Goal: Information Seeking & Learning: Learn about a topic

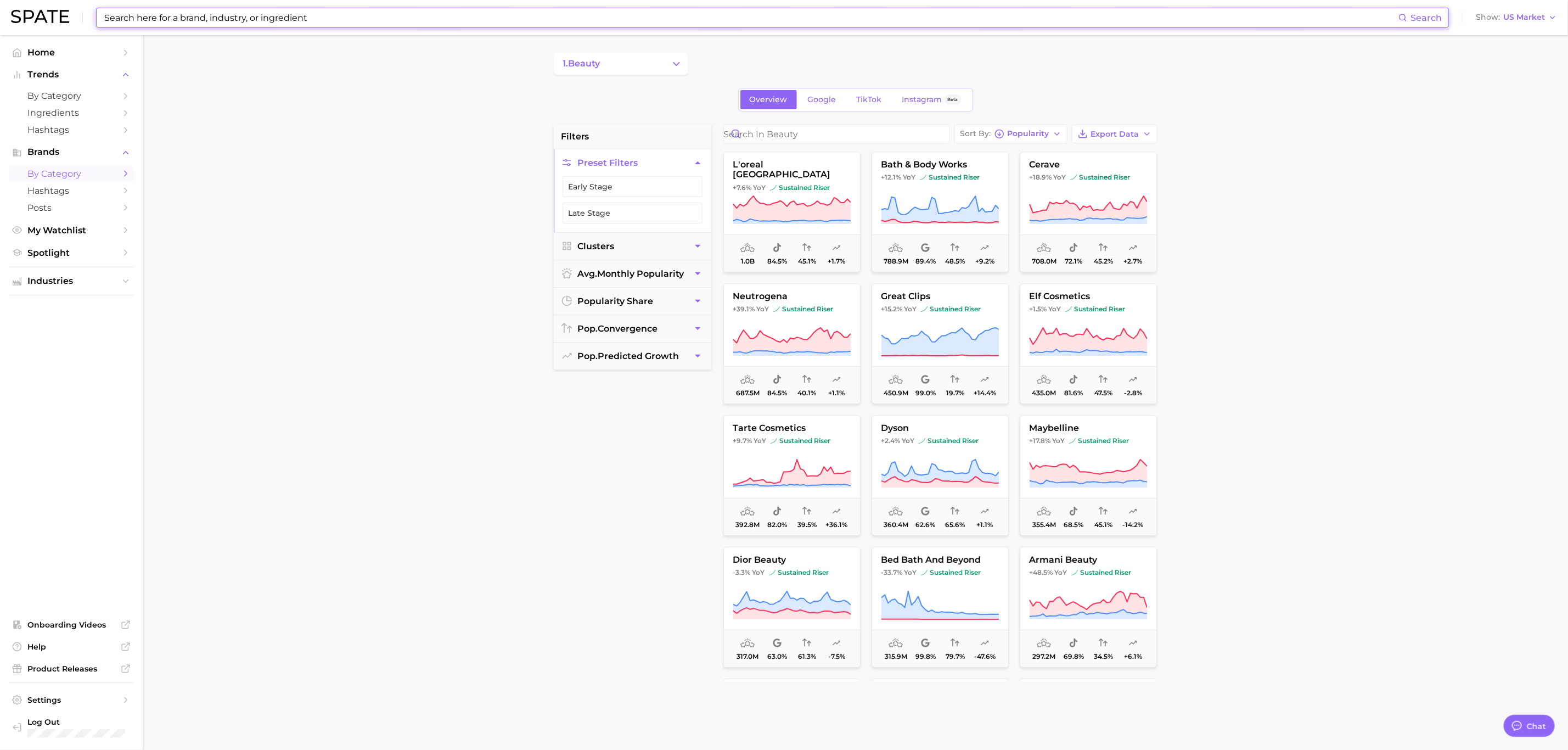
click at [180, 12] on input at bounding box center [751, 17] width 1295 height 18
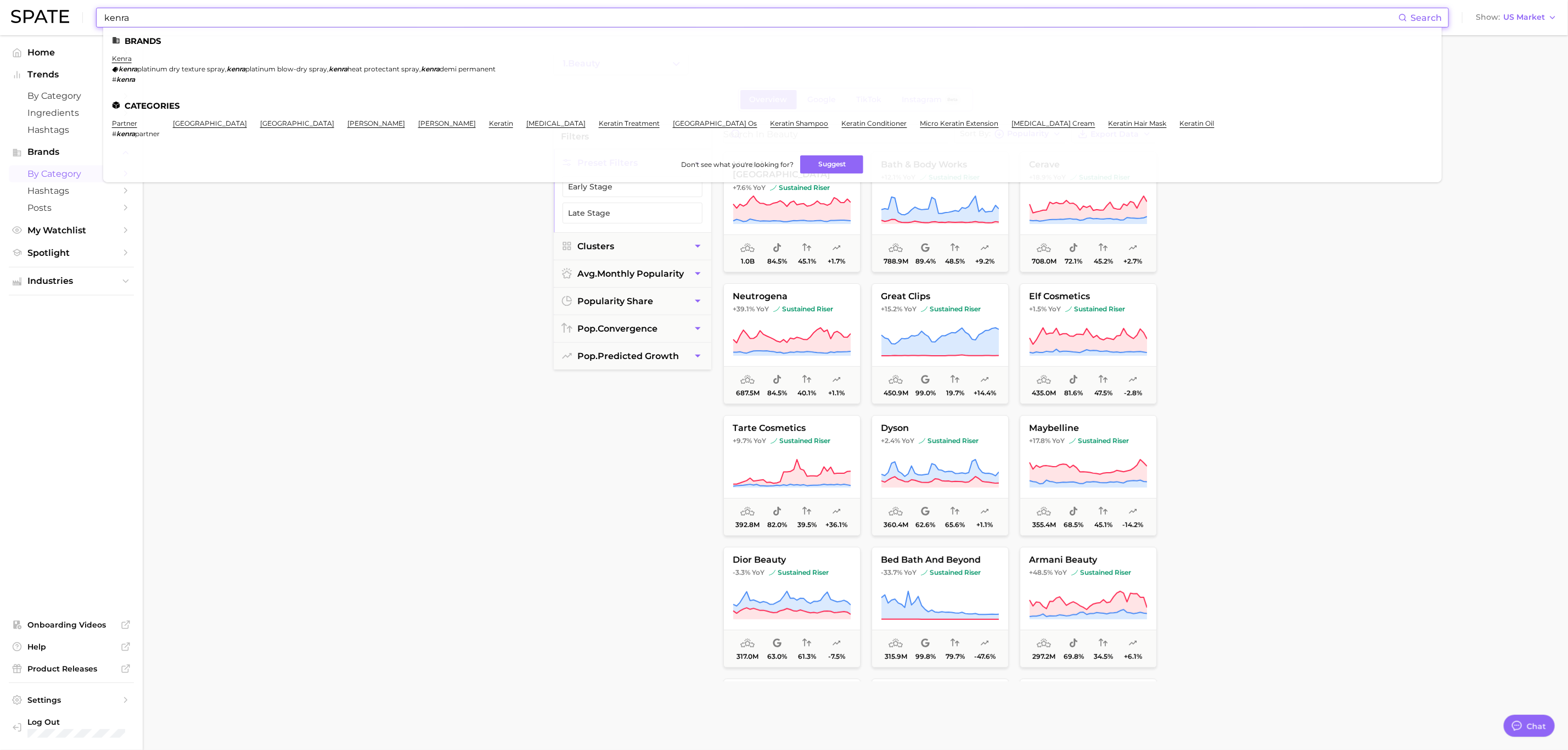
type input "kenra"
click at [131, 58] on link "kenra" at bounding box center [121, 58] width 20 height 8
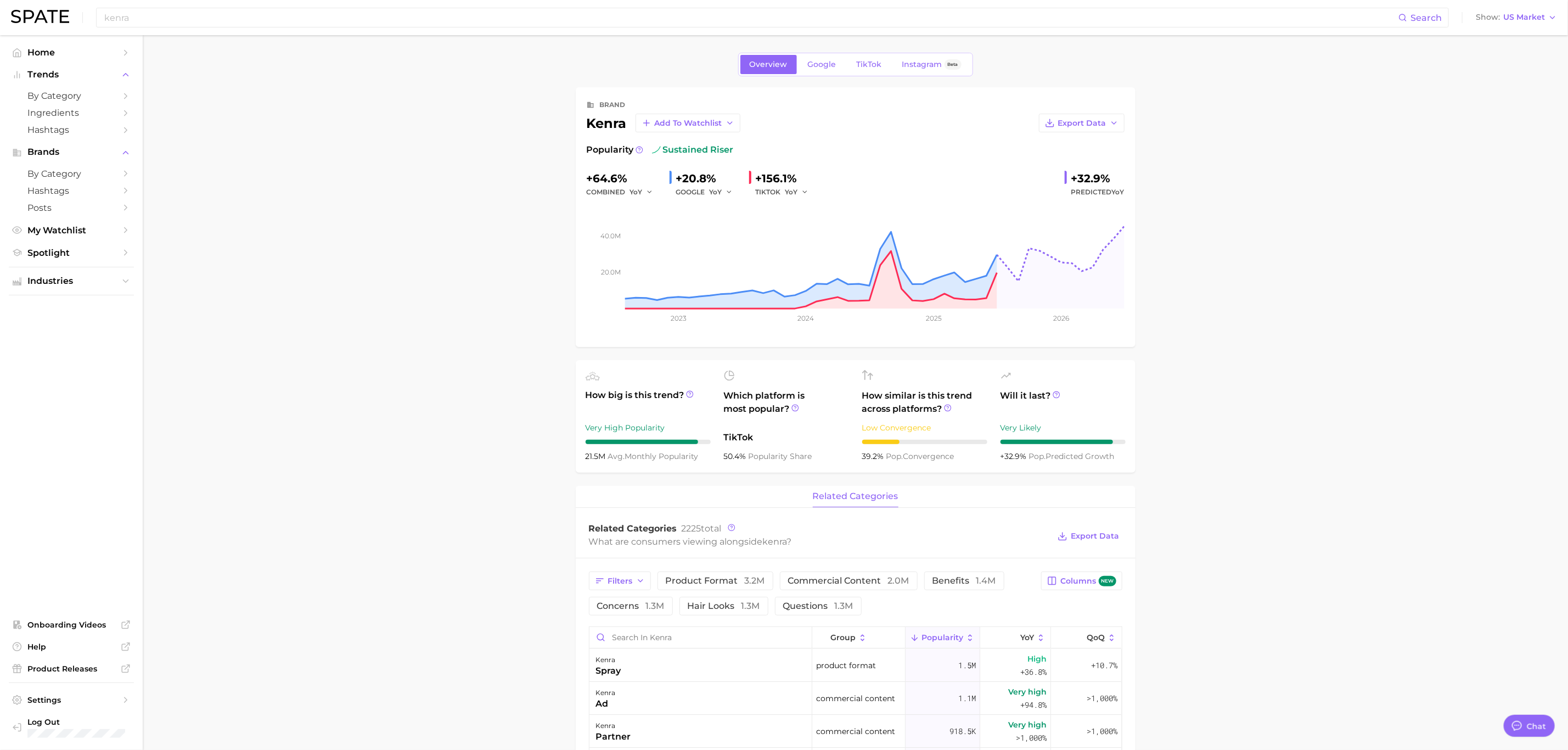
type textarea "x"
click at [826, 68] on span "Google" at bounding box center [822, 64] width 29 height 10
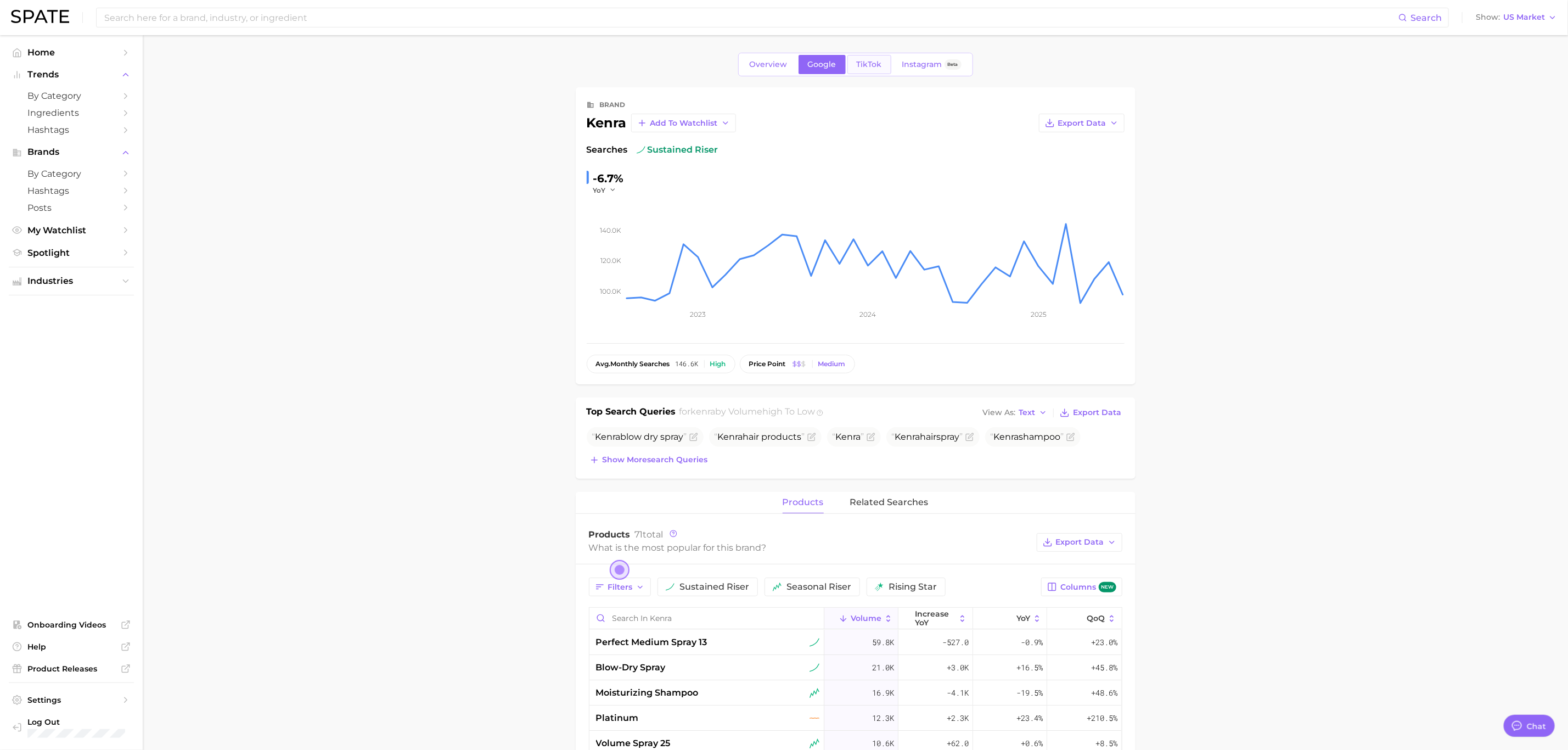
click at [865, 65] on span "TikTok" at bounding box center [869, 64] width 25 height 10
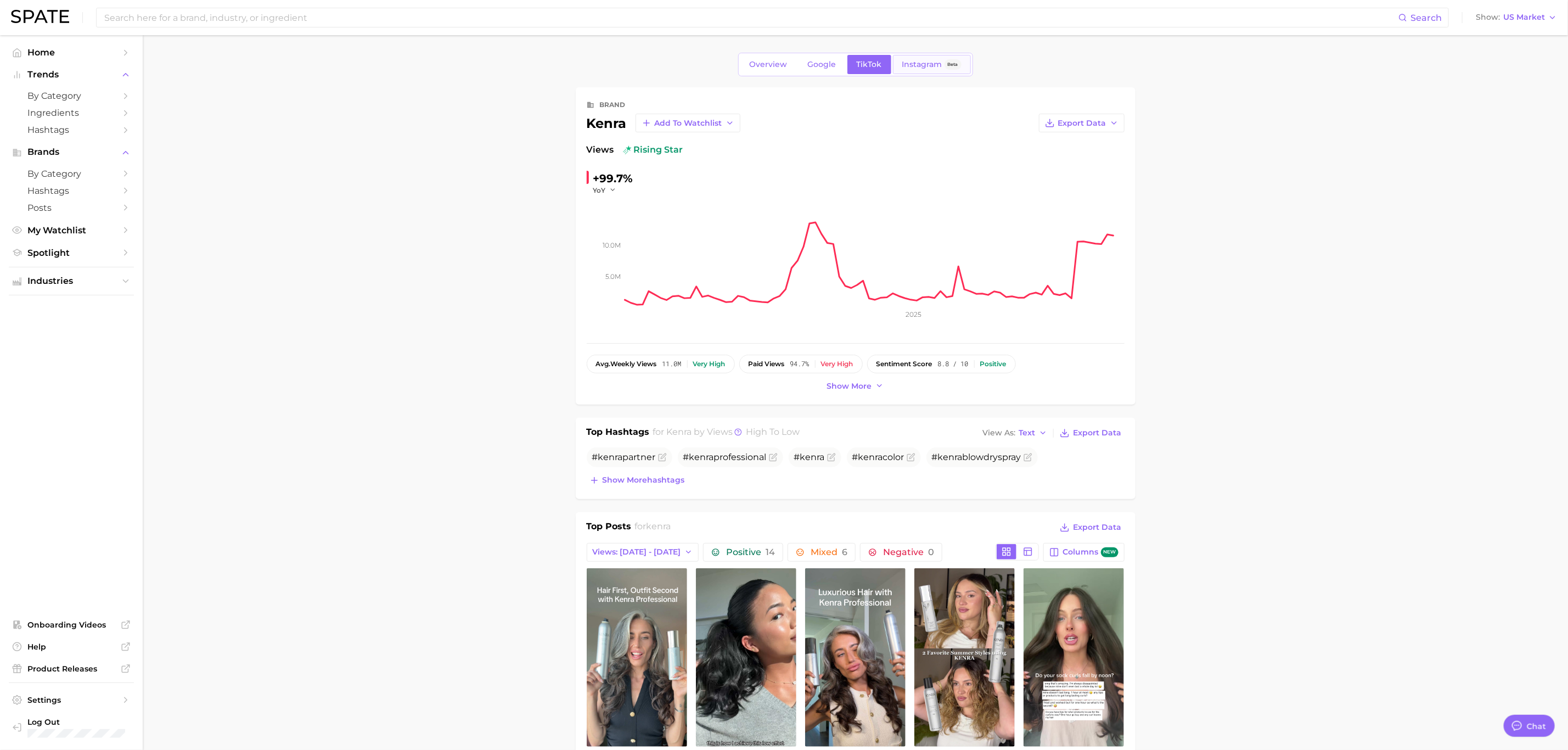
click at [921, 69] on span "Instagram" at bounding box center [922, 64] width 40 height 10
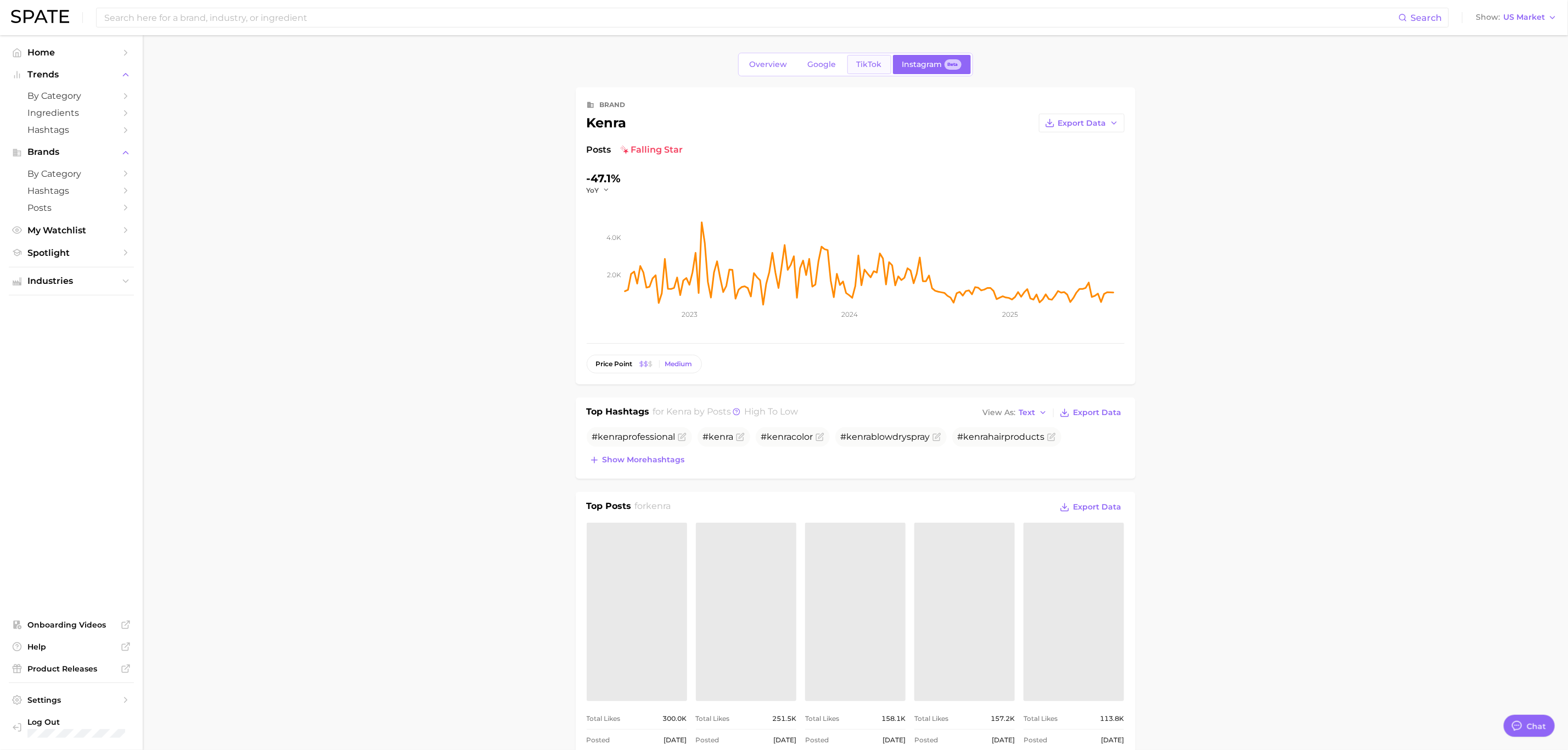
click at [873, 71] on link "TikTok" at bounding box center [870, 65] width 44 height 19
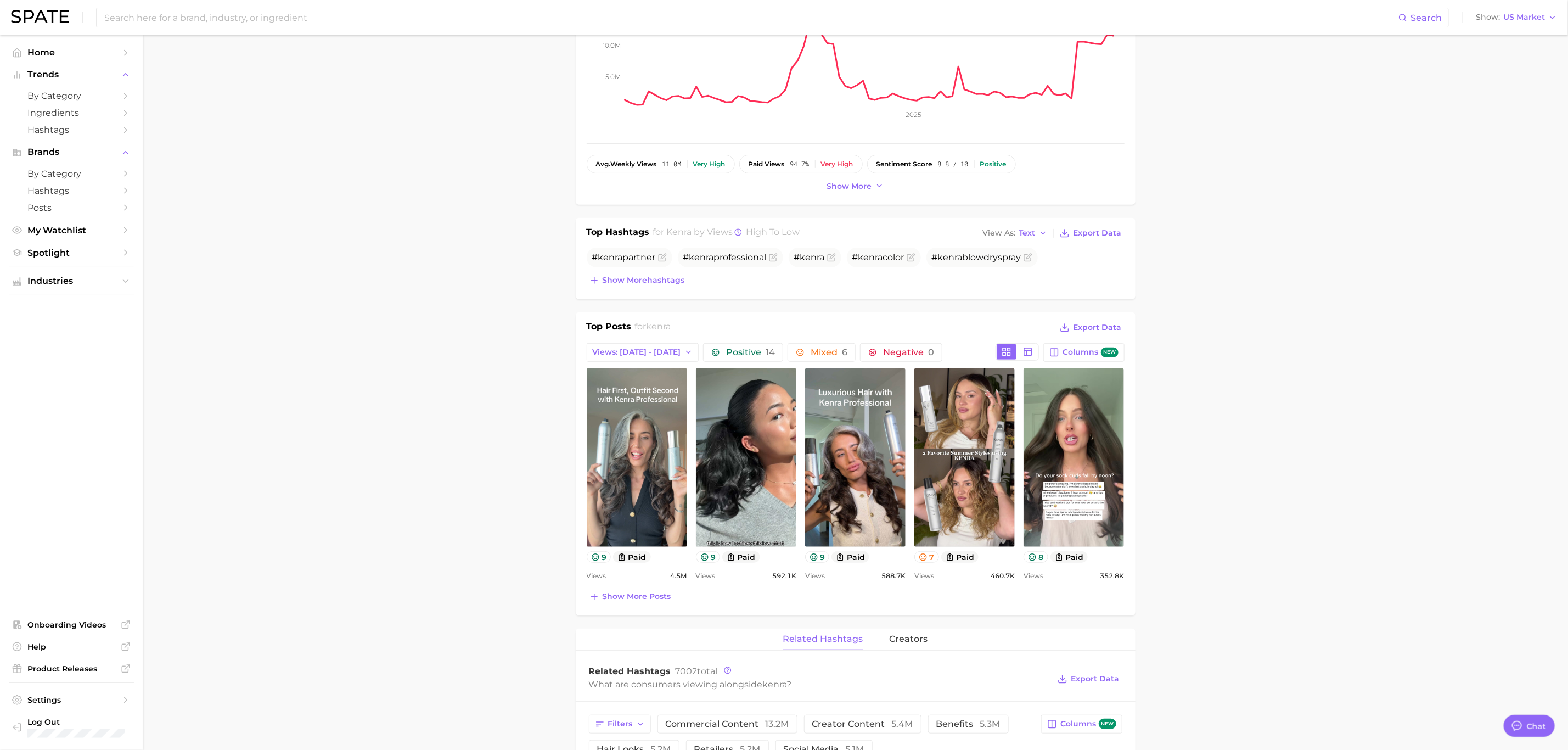
scroll to position [247, 0]
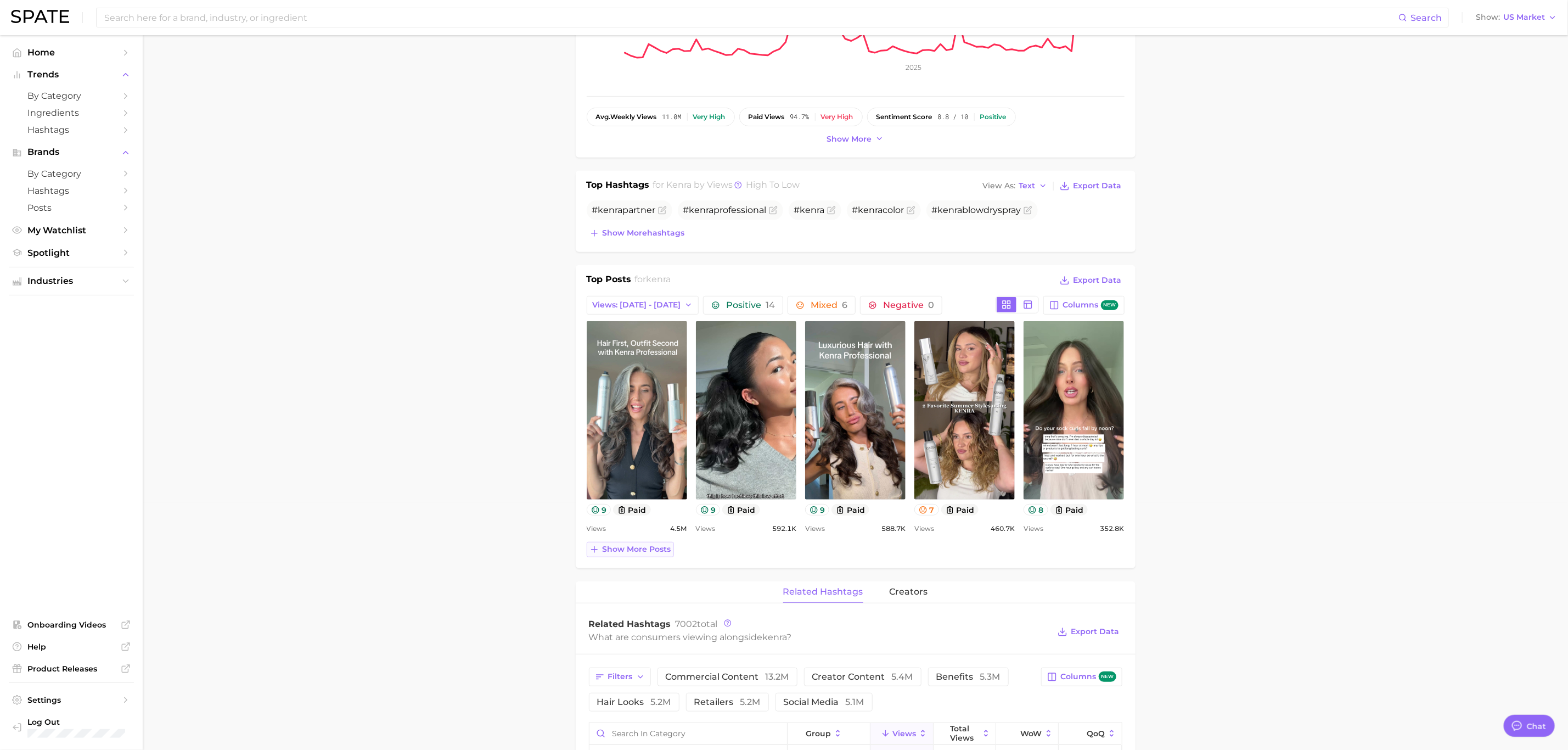
click at [629, 552] on span "Show more posts" at bounding box center [636, 549] width 68 height 10
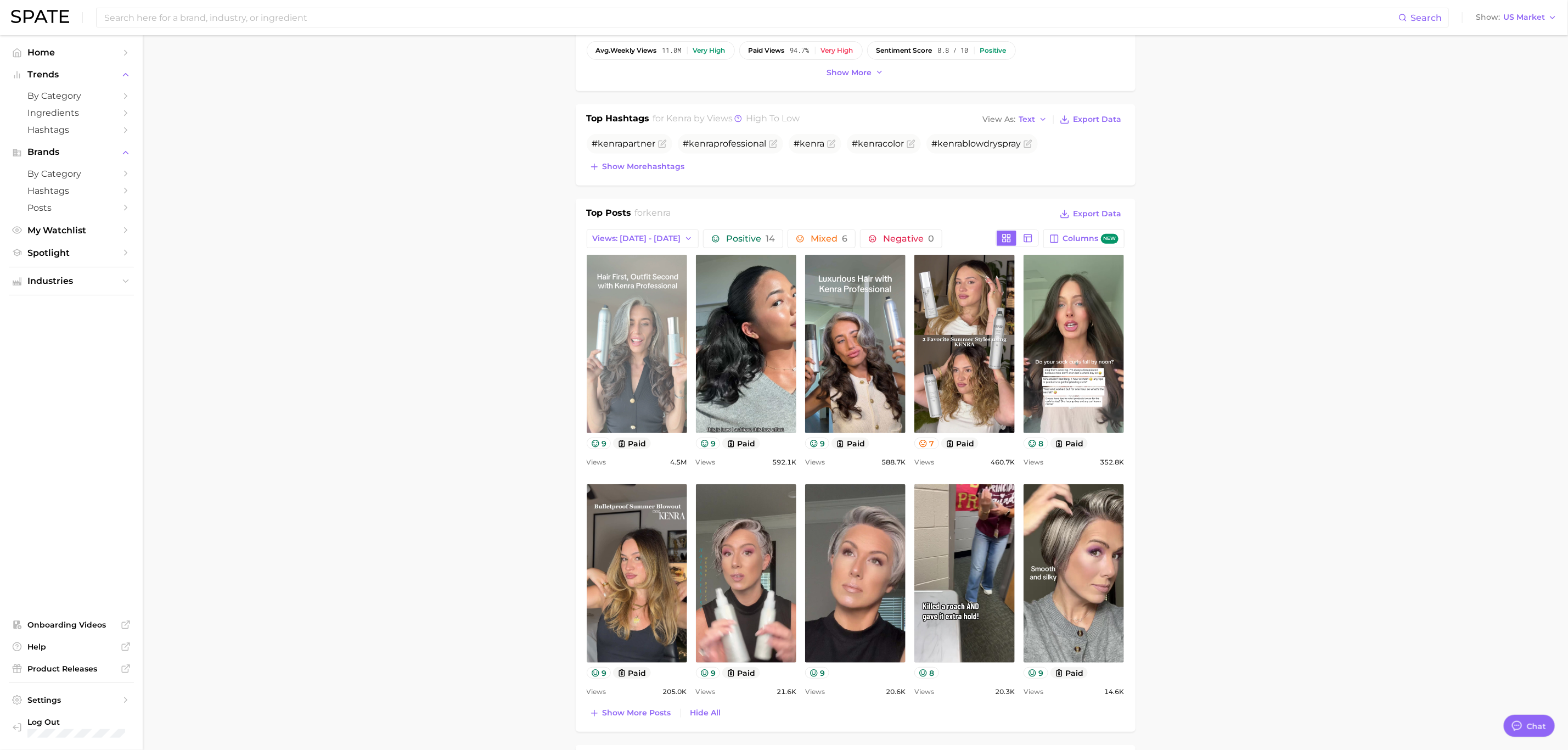
scroll to position [330, 0]
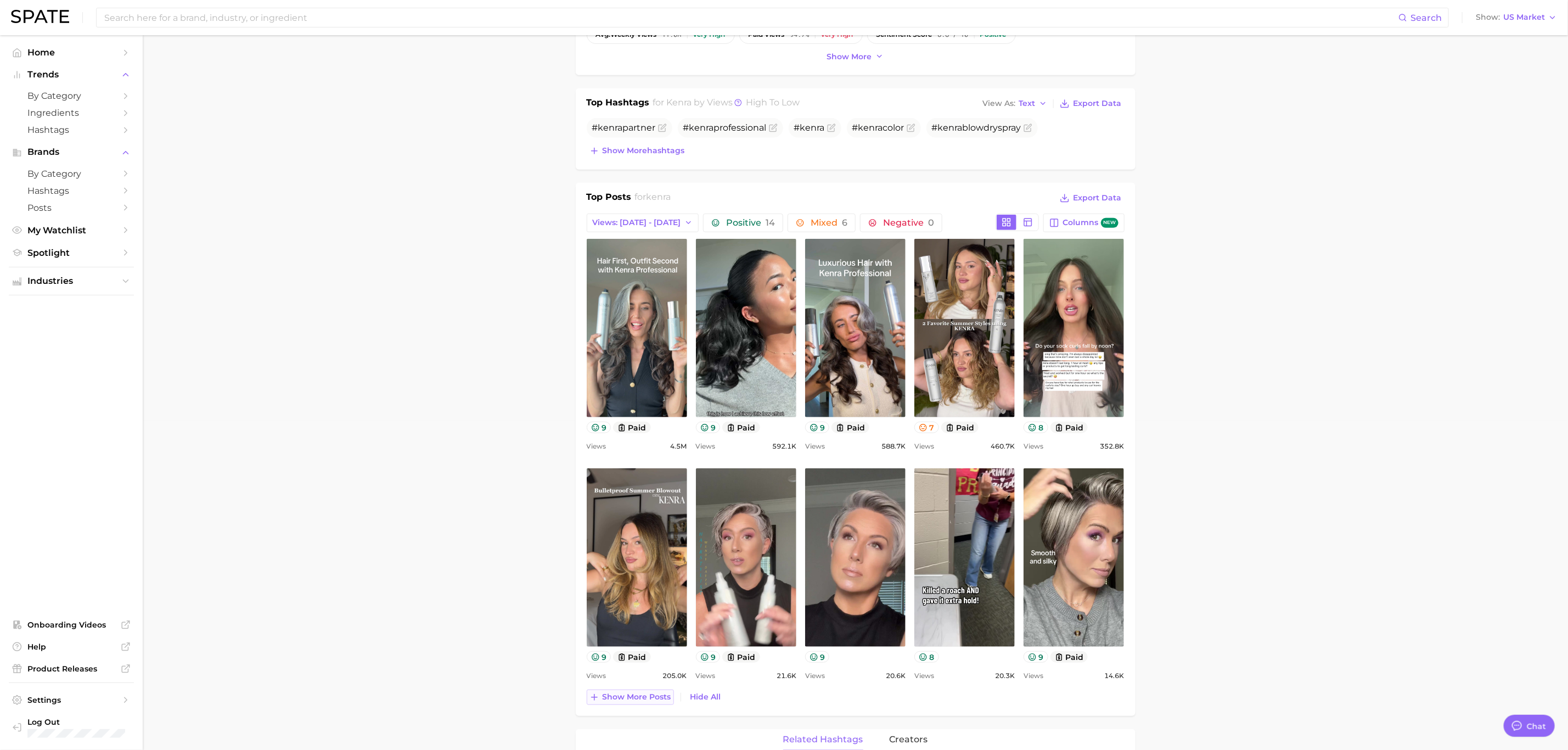
click at [650, 705] on button "Show more posts" at bounding box center [630, 697] width 88 height 15
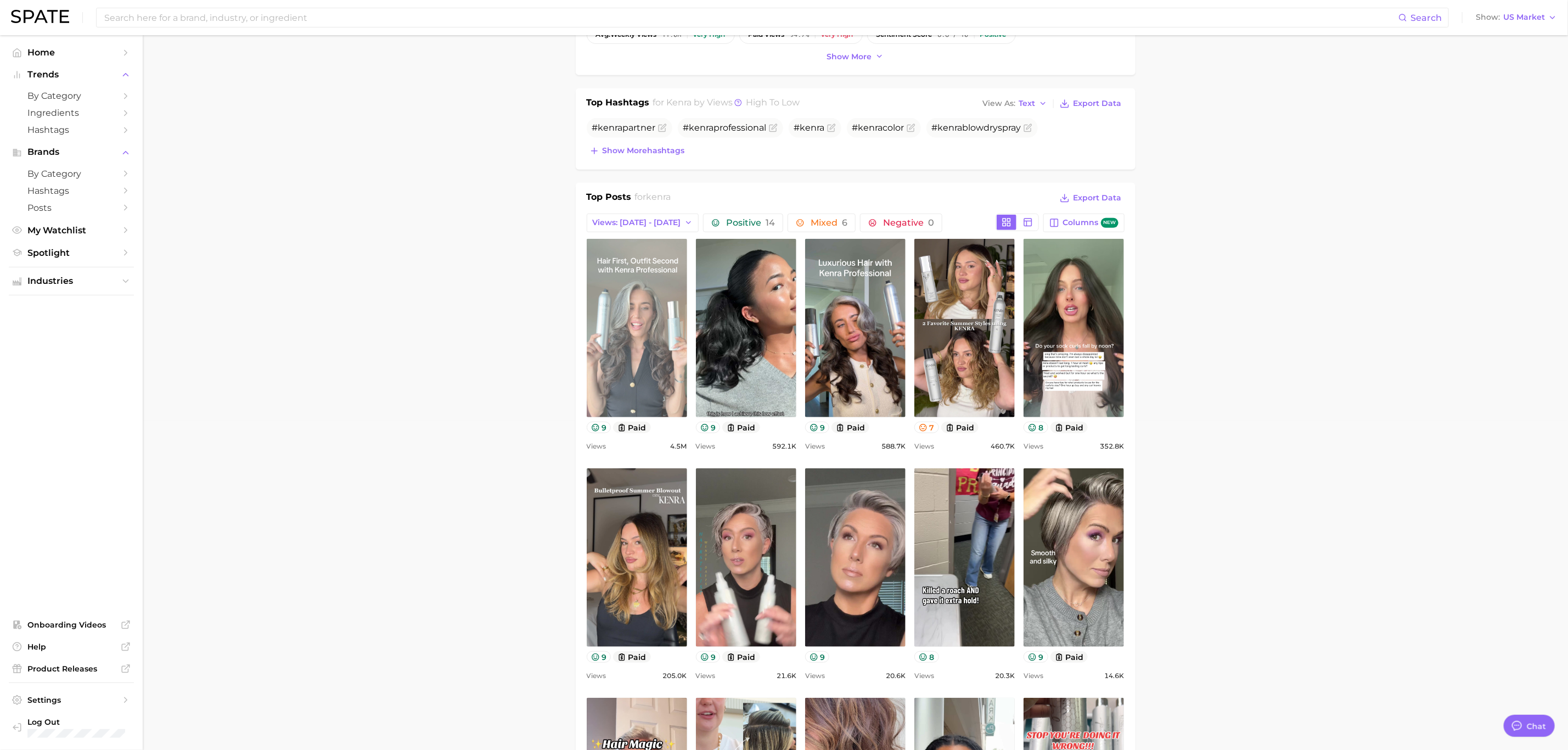
click at [664, 344] on link "view post on TikTok" at bounding box center [636, 328] width 101 height 178
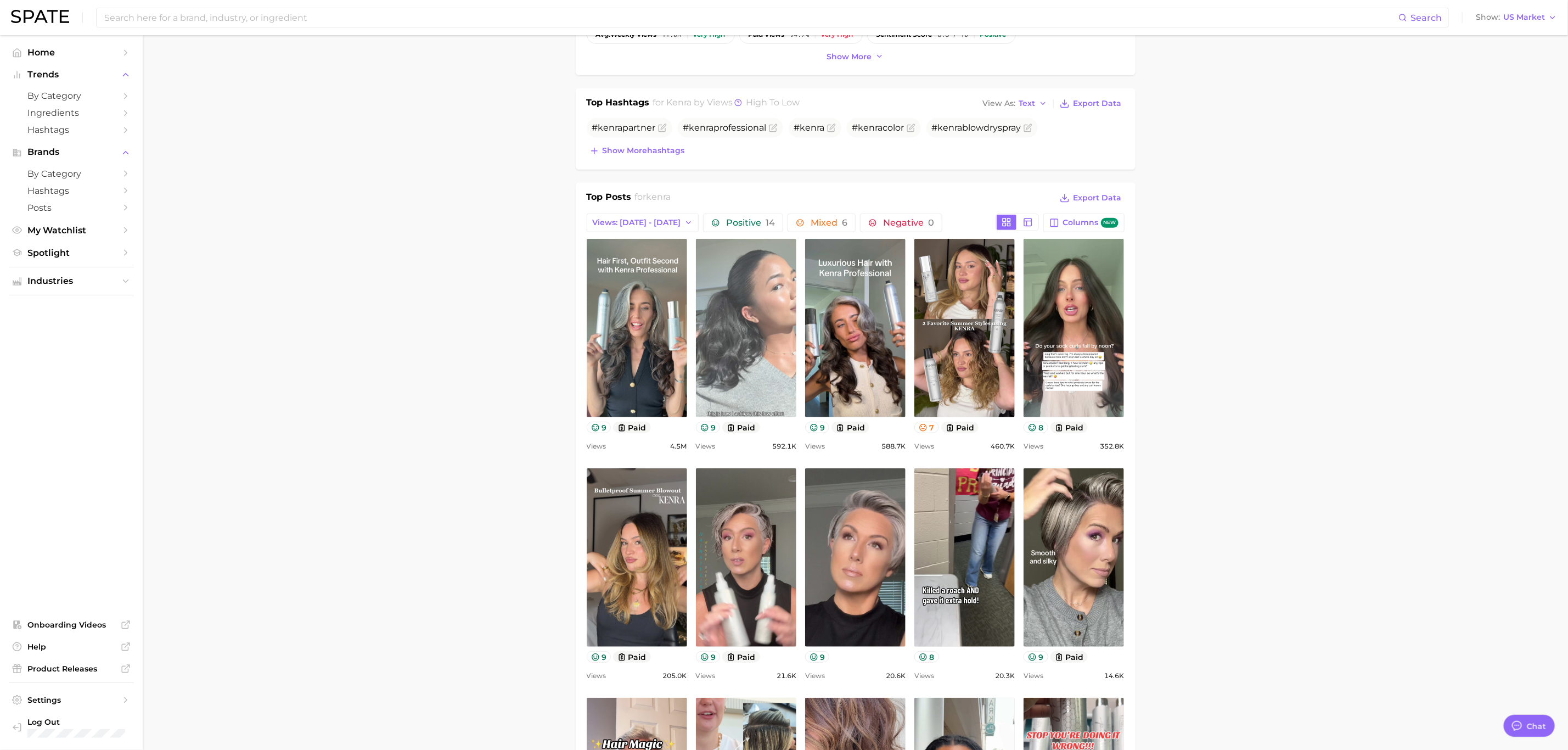
click at [770, 338] on link "view post on TikTok" at bounding box center [746, 328] width 101 height 178
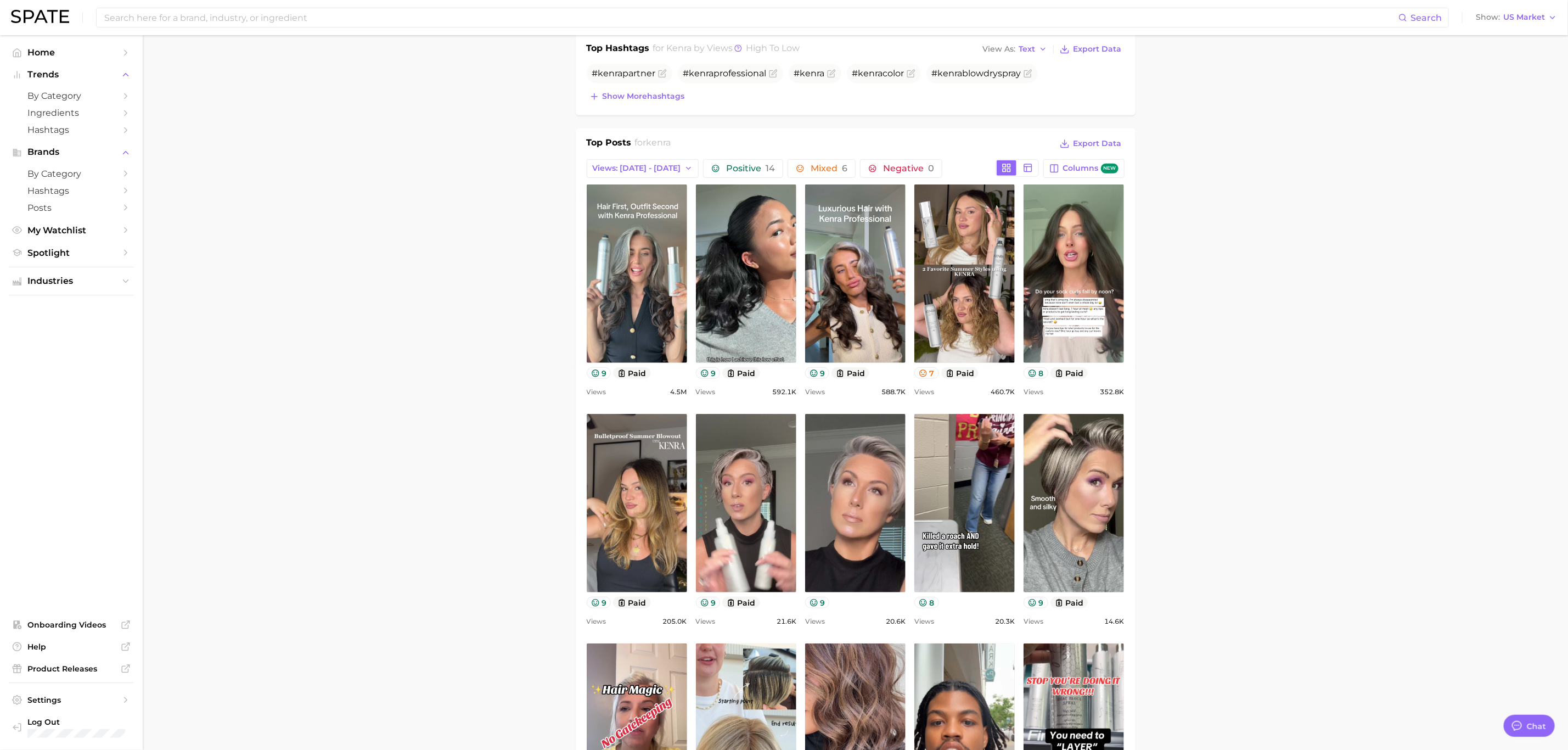
scroll to position [411, 0]
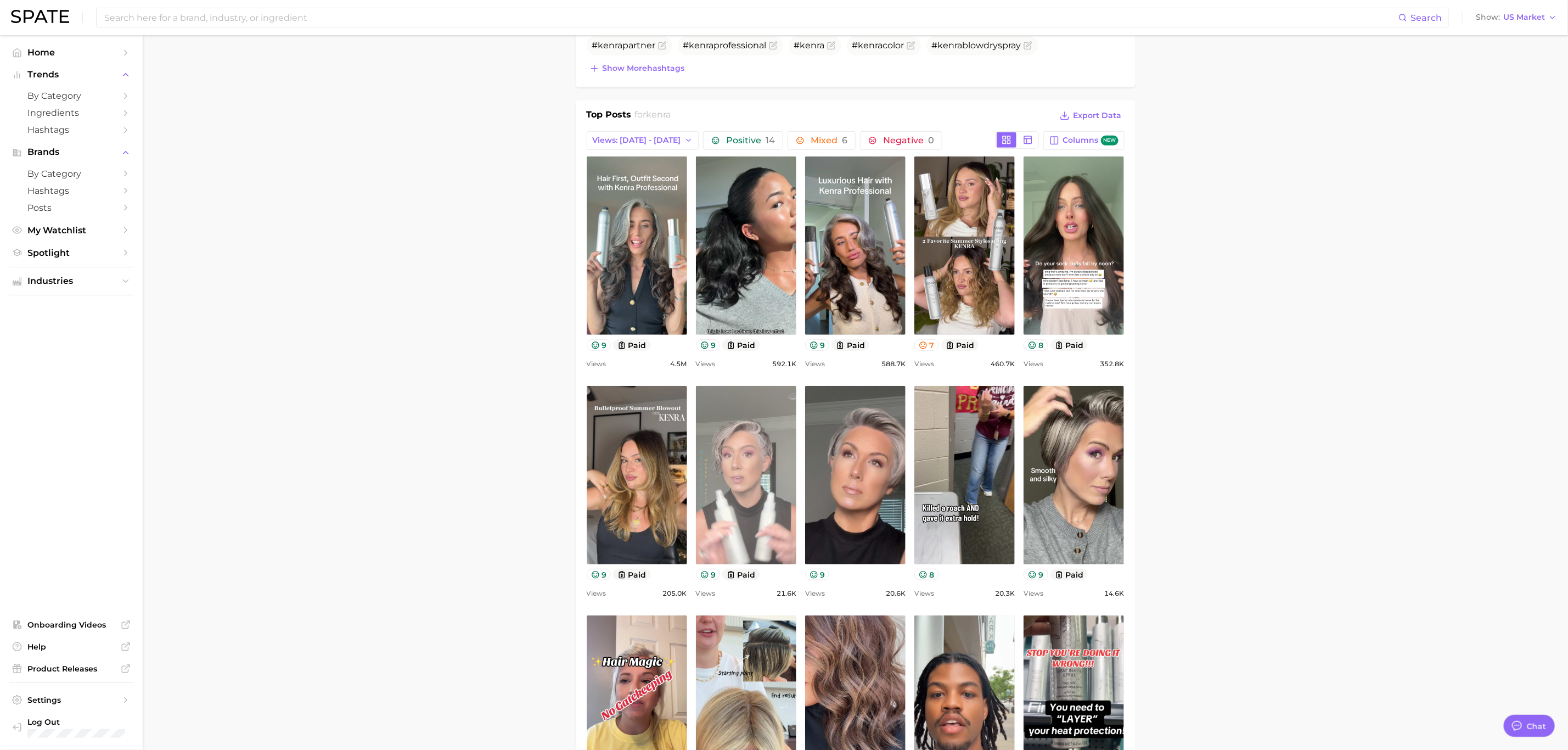
click at [763, 448] on link "view post on TikTok" at bounding box center [746, 475] width 101 height 178
